Goal: Information Seeking & Learning: Find contact information

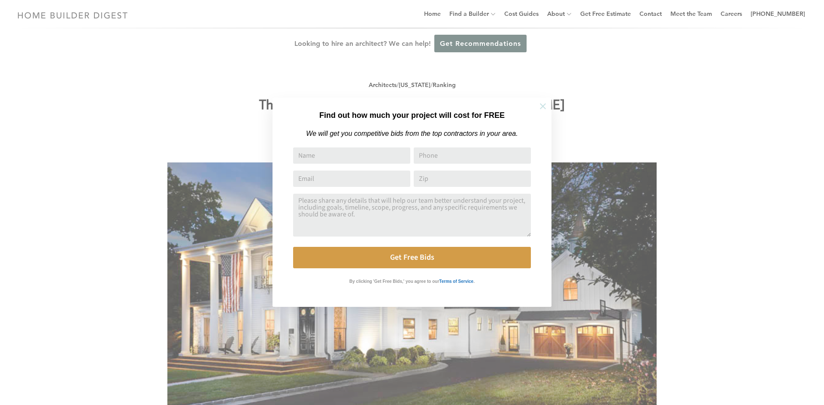
click at [539, 109] on icon at bounding box center [542, 106] width 9 height 9
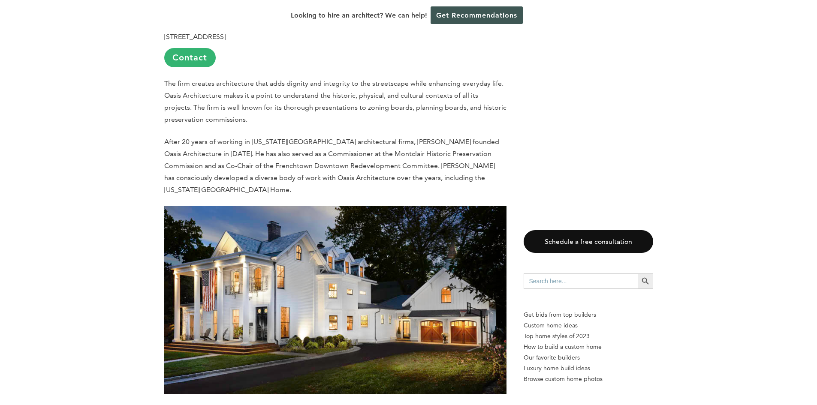
scroll to position [1158, 0]
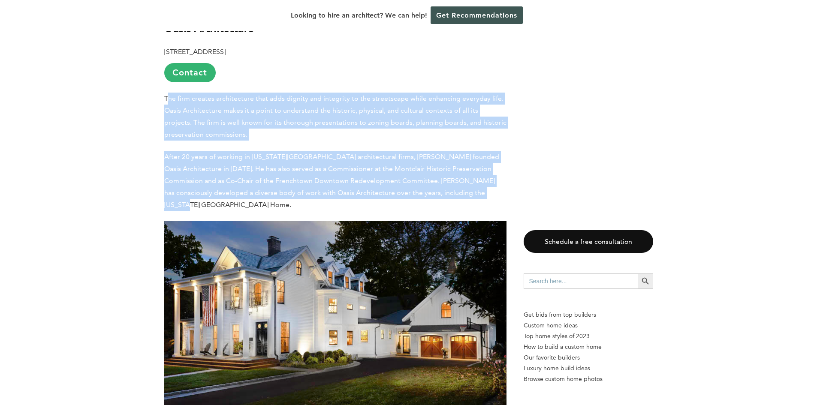
drag, startPoint x: 167, startPoint y: 62, endPoint x: 476, endPoint y: 156, distance: 322.8
click at [476, 156] on div "Last updated on [DATE] 02:00 pm The rich architectural legacy of [PERSON_NAME] …" at bounding box center [335, 274] width 342 height 2038
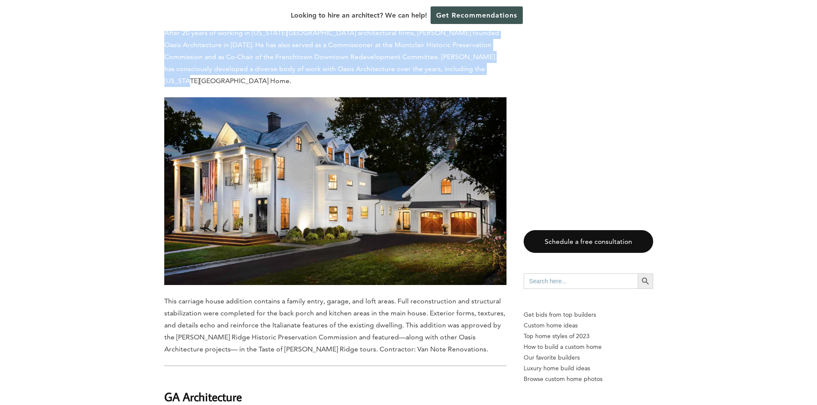
scroll to position [1287, 0]
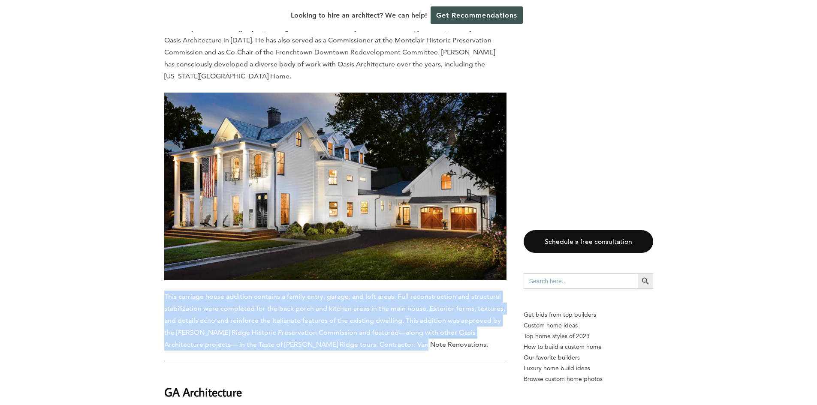
drag, startPoint x: 159, startPoint y: 253, endPoint x: 394, endPoint y: 306, distance: 241.0
click at [394, 306] on div "Last updated on [DATE] 02:00 pm The rich architectural legacy of [PERSON_NAME] …" at bounding box center [409, 182] width 516 height 2139
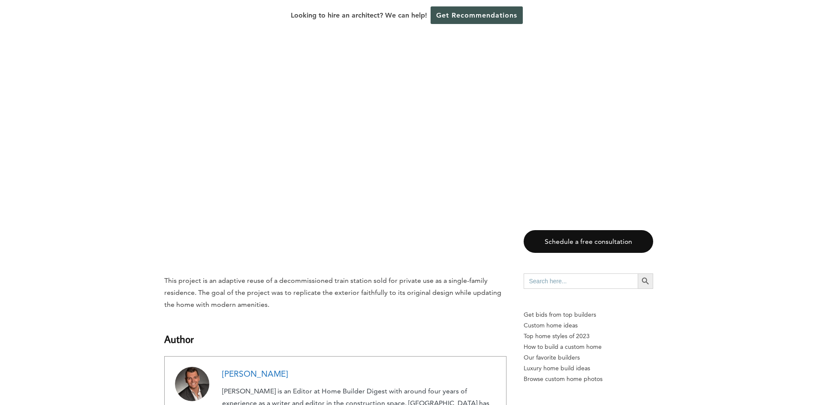
scroll to position [1930, 0]
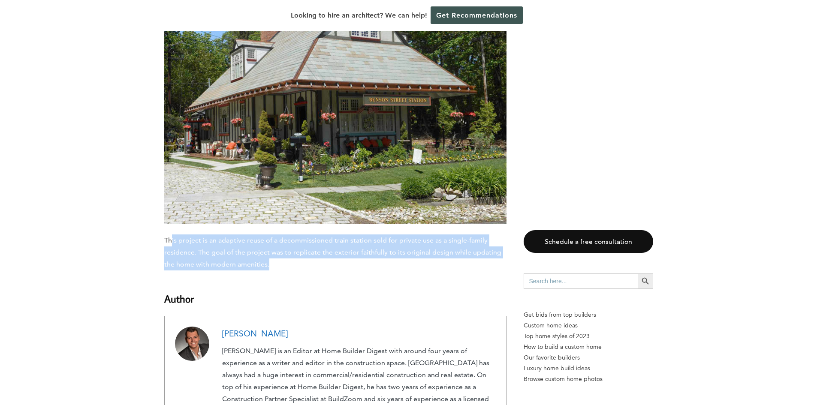
drag, startPoint x: 171, startPoint y: 182, endPoint x: 357, endPoint y: 212, distance: 188.5
click at [357, 235] on p "This project is an adaptive reuse of a decommissioned train station sold for pr…" at bounding box center [335, 253] width 342 height 36
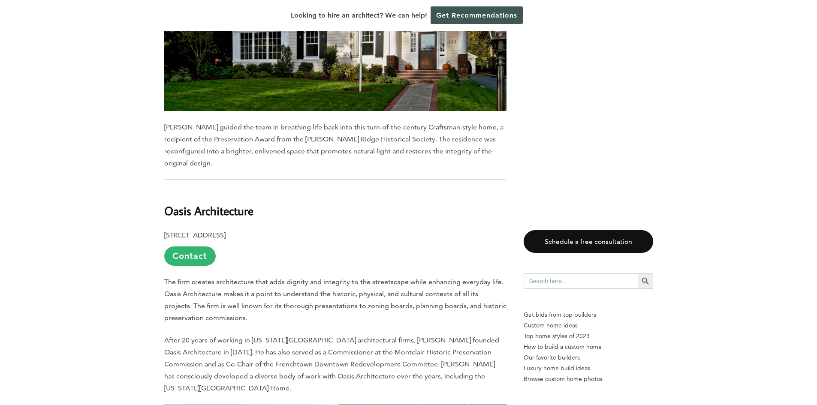
scroll to position [987, 0]
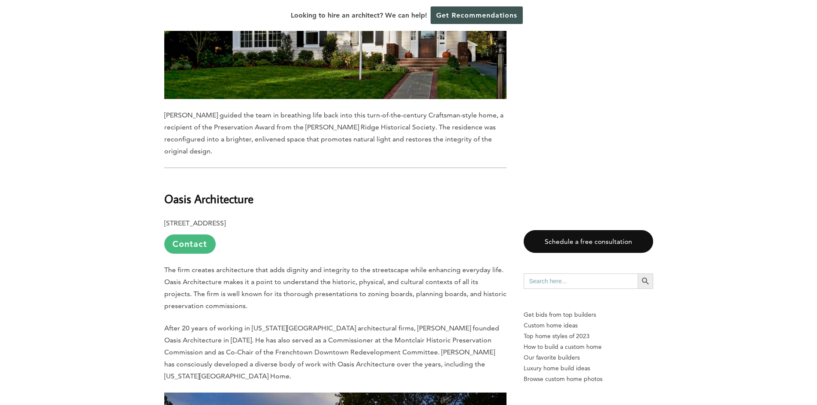
click at [196, 235] on link "Contact" at bounding box center [189, 244] width 51 height 19
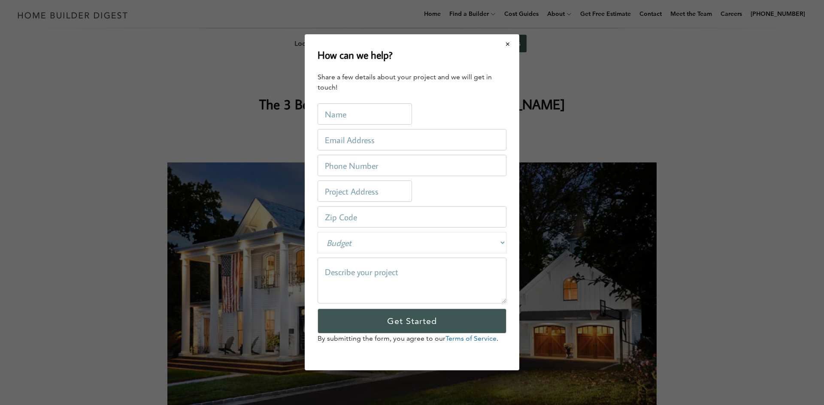
click at [508, 44] on button "Close modal" at bounding box center [507, 44] width 23 height 18
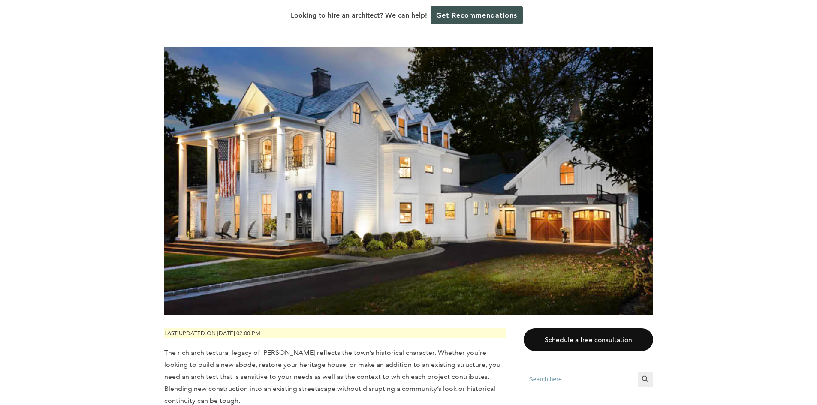
scroll to position [86, 0]
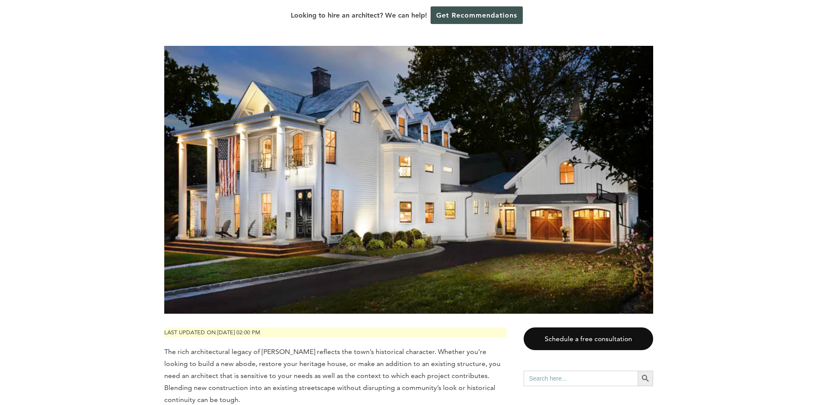
click at [382, 210] on img at bounding box center [408, 180] width 489 height 269
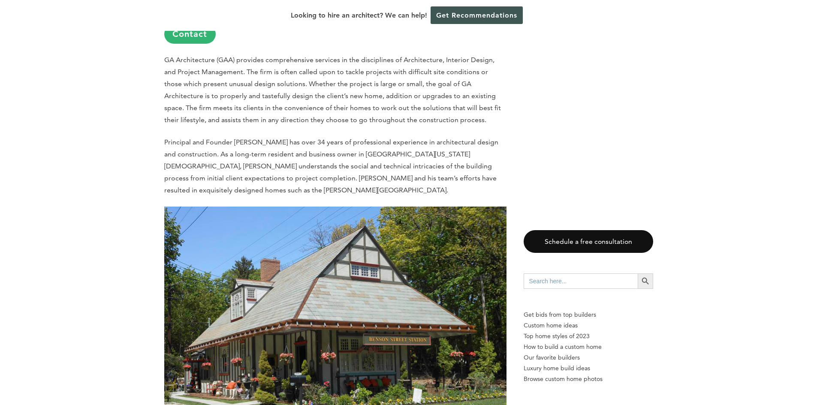
scroll to position [1844, 0]
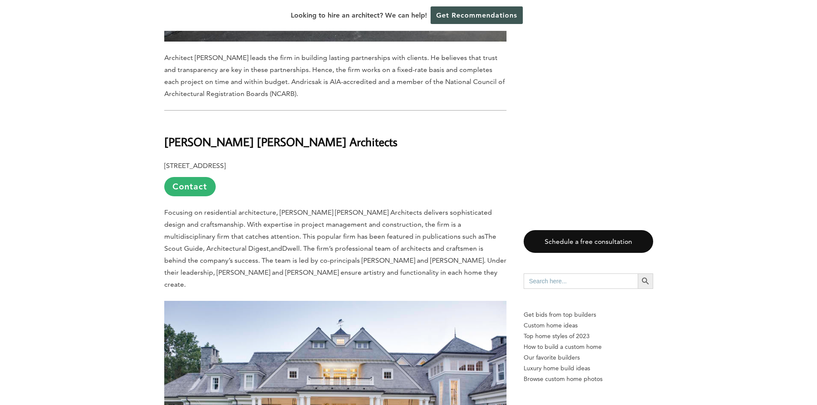
scroll to position [2016, 0]
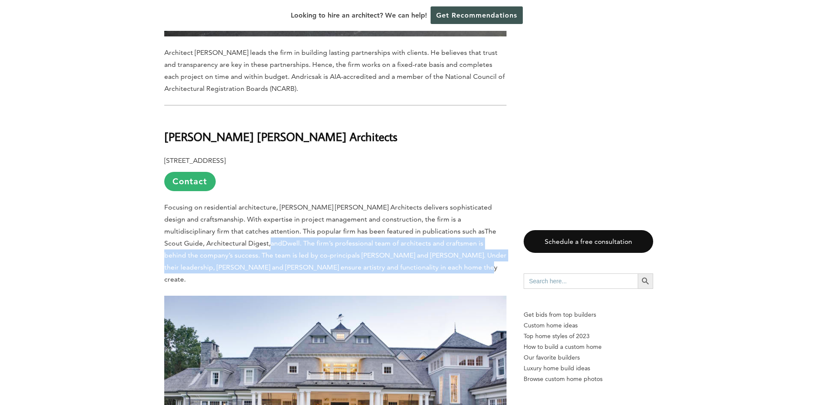
drag, startPoint x: 190, startPoint y: 198, endPoint x: 365, endPoint y: 227, distance: 178.3
click at [365, 227] on p "Focusing on residential architecture, Brandes Maselli Architects delivers sophi…" at bounding box center [335, 244] width 342 height 84
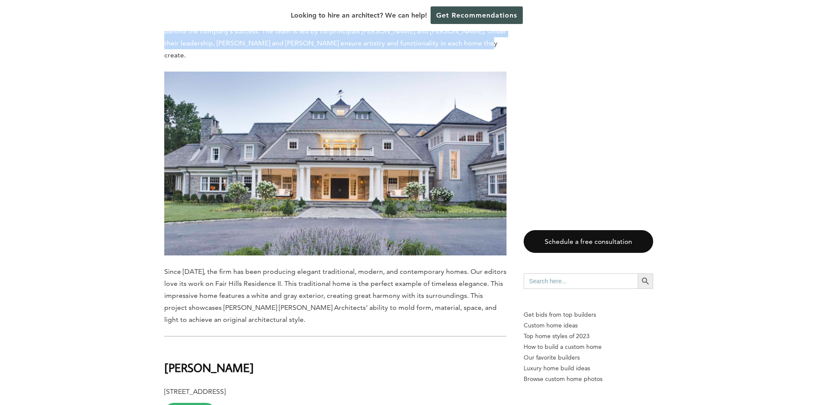
scroll to position [2273, 0]
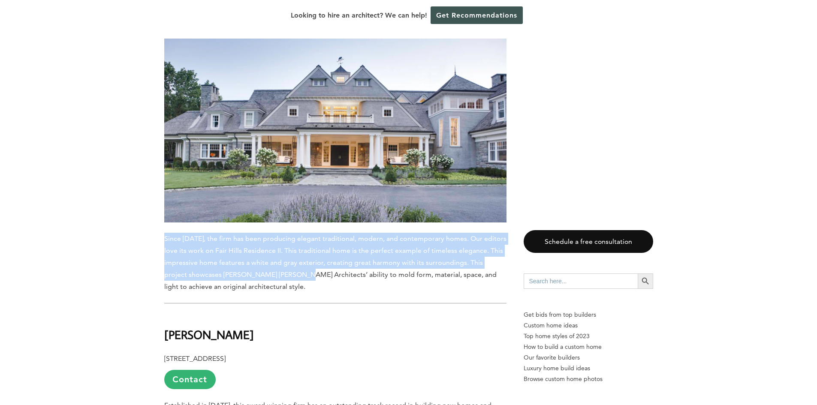
drag, startPoint x: 165, startPoint y: 181, endPoint x: 278, endPoint y: 222, distance: 119.9
click at [278, 235] on span "Since 1995, the firm has been producing elegant traditional, modern, and contem…" at bounding box center [335, 263] width 342 height 56
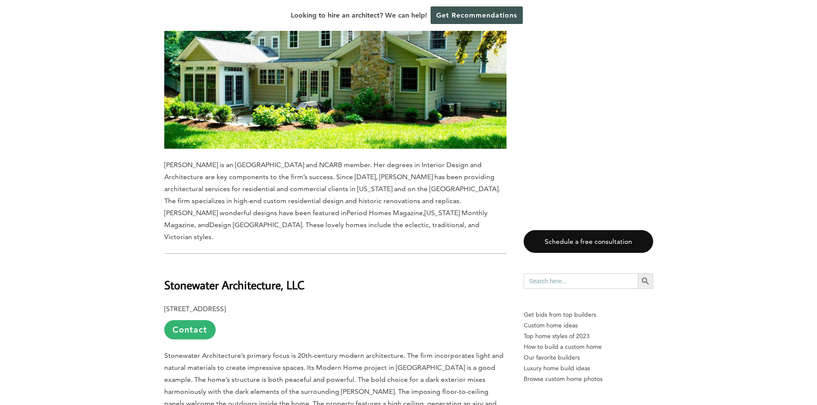
scroll to position [3474, 0]
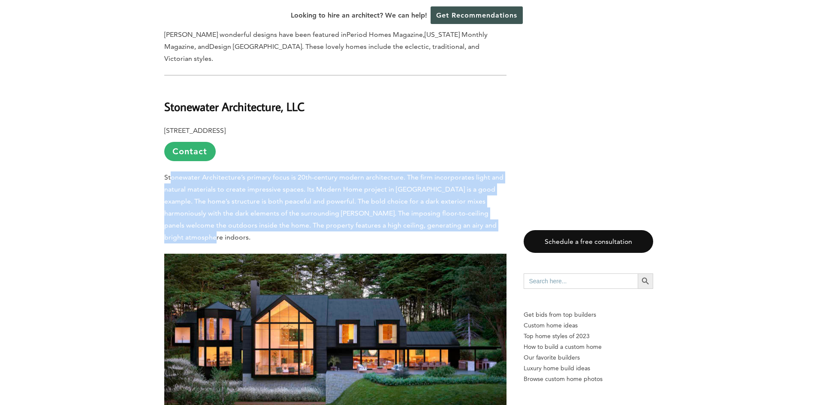
drag, startPoint x: 171, startPoint y: 108, endPoint x: 489, endPoint y: 158, distance: 322.2
click at [489, 172] on p "Stonewater Architecture’s primary focus is 20th-century modern architecture. Th…" at bounding box center [335, 208] width 342 height 72
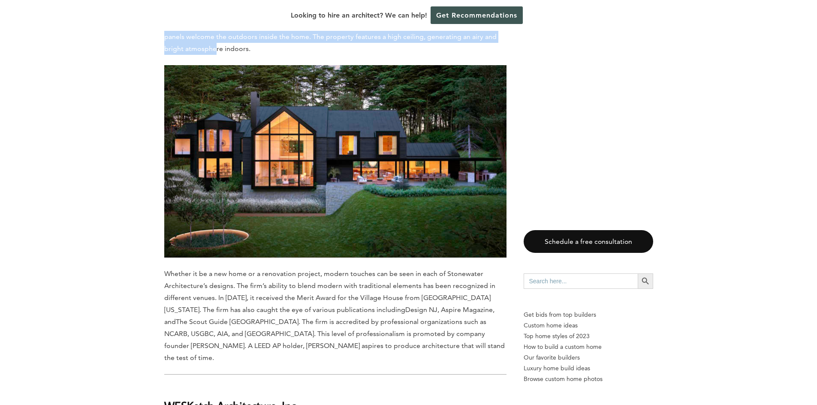
scroll to position [3689, 0]
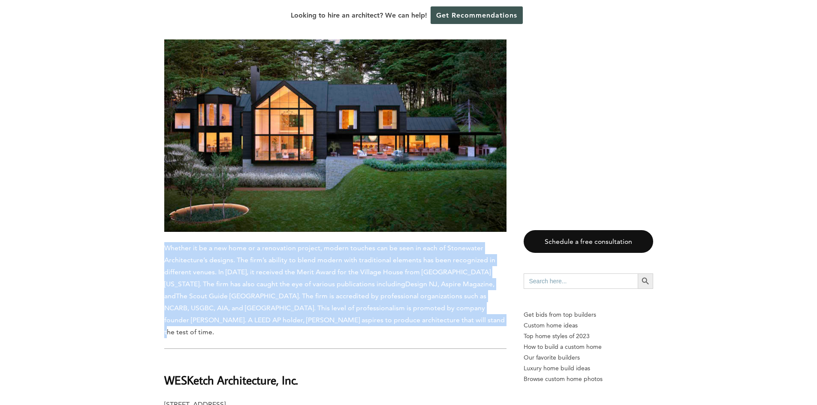
drag, startPoint x: 162, startPoint y: 165, endPoint x: 354, endPoint y: 237, distance: 204.8
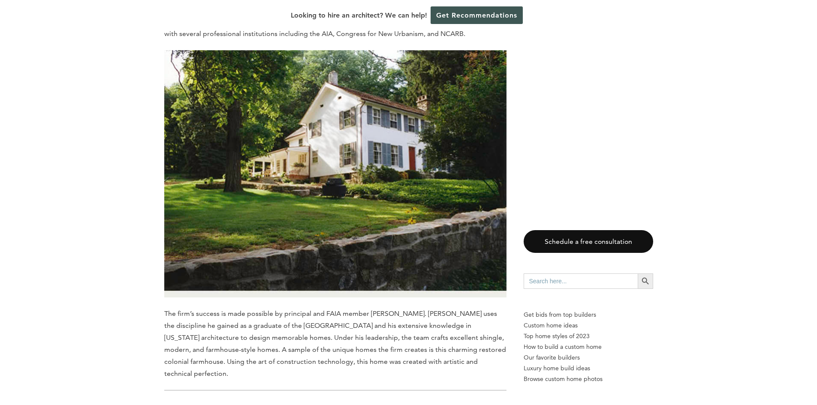
scroll to position [2699, 0]
